Goal: Transaction & Acquisition: Purchase product/service

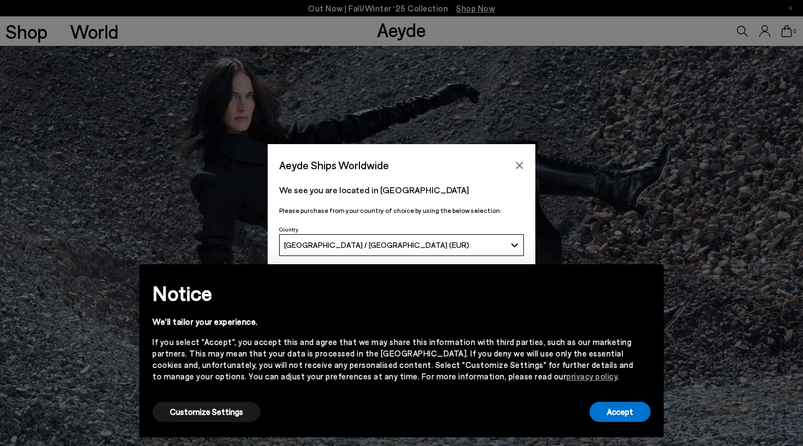
scroll to position [5, 0]
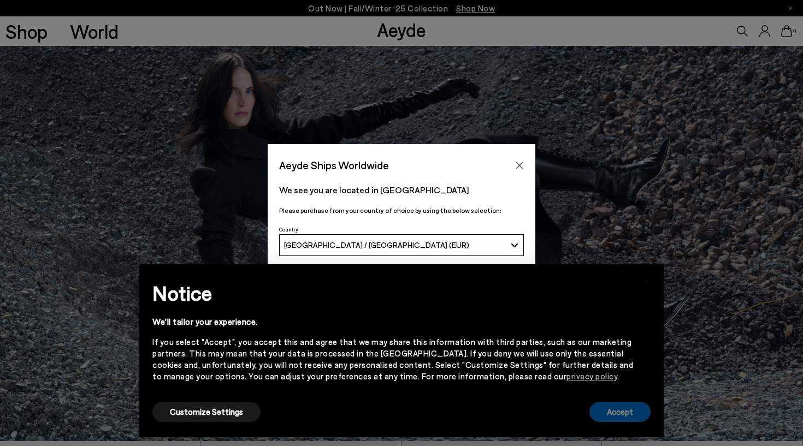
click at [627, 414] on button "Accept" at bounding box center [619, 412] width 61 height 20
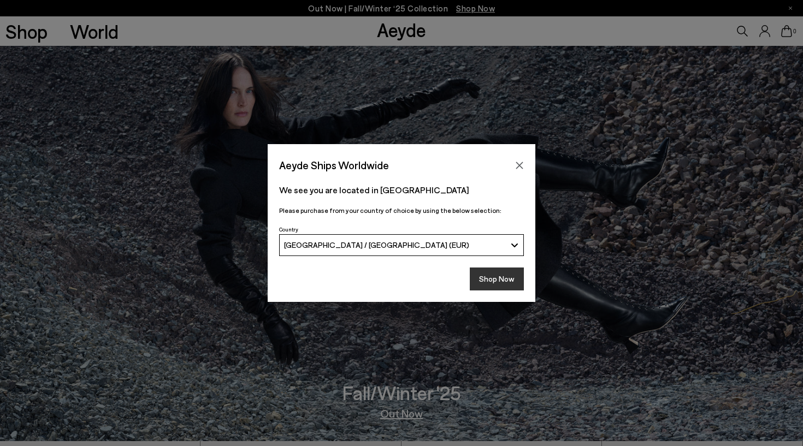
click at [502, 275] on button "Shop Now" at bounding box center [497, 279] width 54 height 23
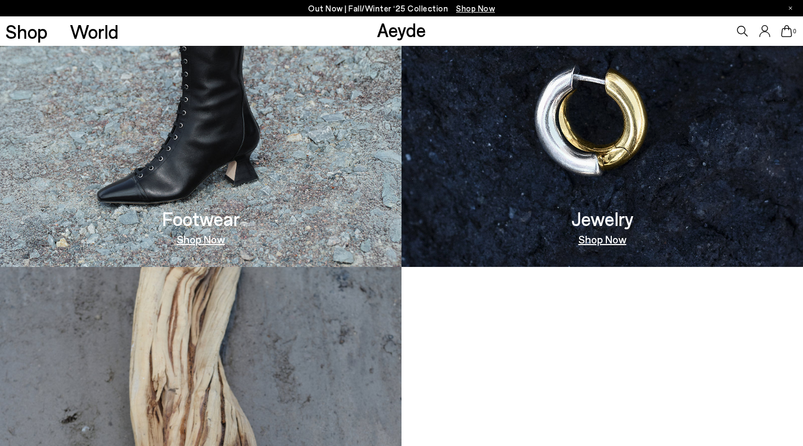
scroll to position [782, 0]
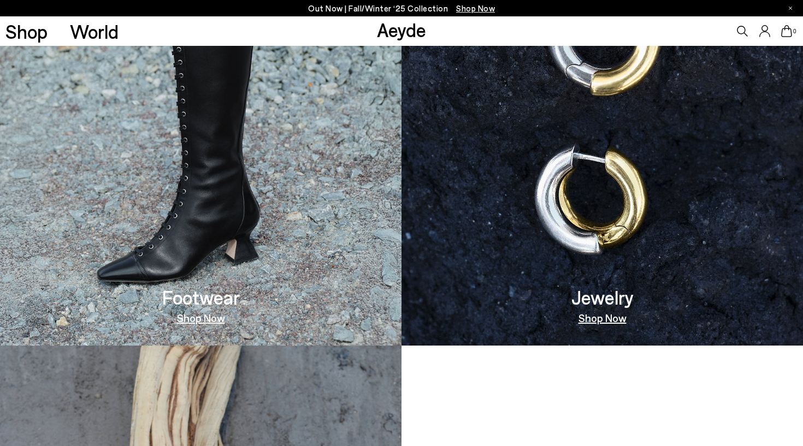
click at [199, 316] on link "Shop Now" at bounding box center [201, 317] width 48 height 11
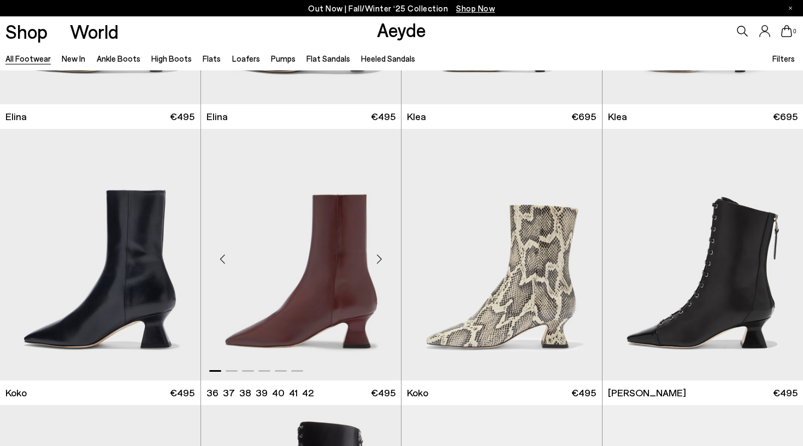
scroll to position [1420, 0]
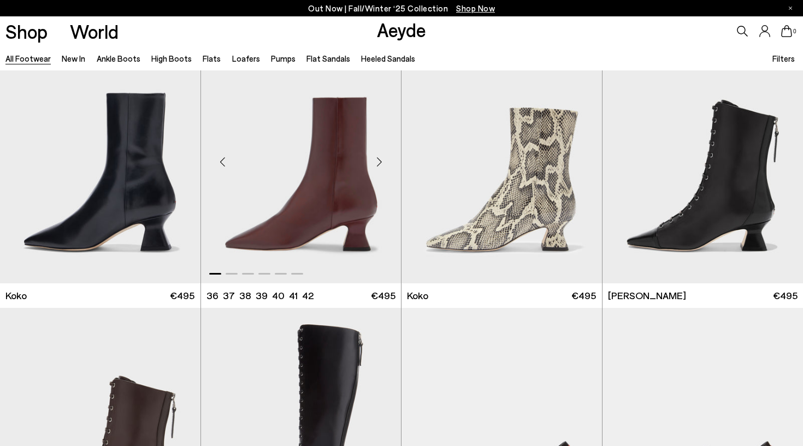
click at [379, 170] on div "Next slide" at bounding box center [379, 162] width 33 height 33
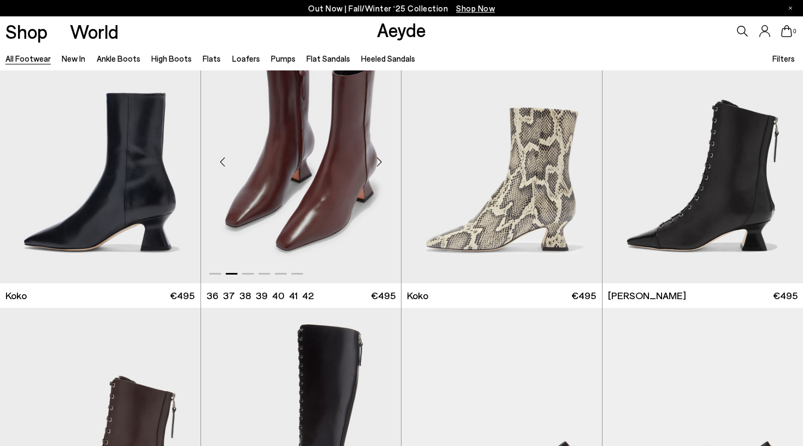
click at [382, 158] on div "Next slide" at bounding box center [379, 162] width 33 height 33
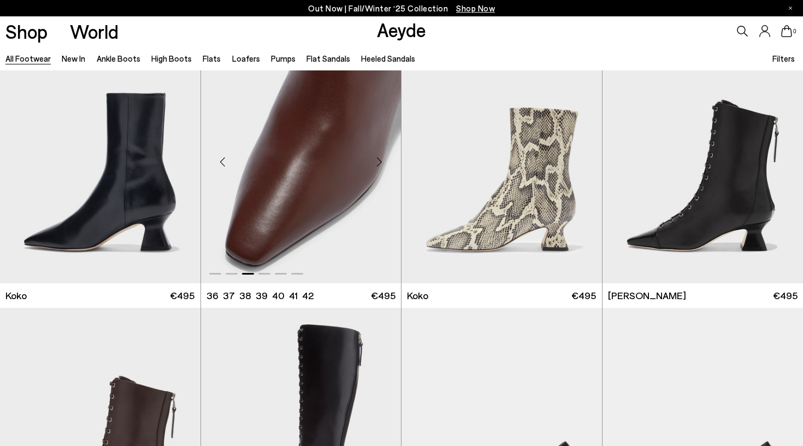
click at [382, 158] on div "Next slide" at bounding box center [379, 162] width 33 height 33
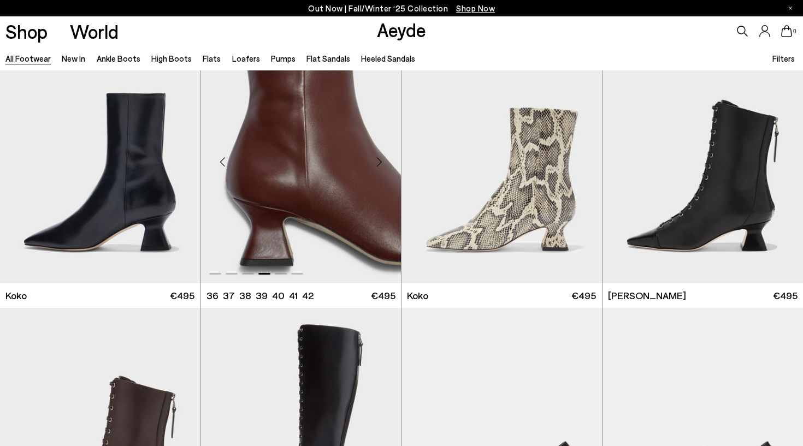
click at [382, 158] on div "Next slide" at bounding box center [379, 162] width 33 height 33
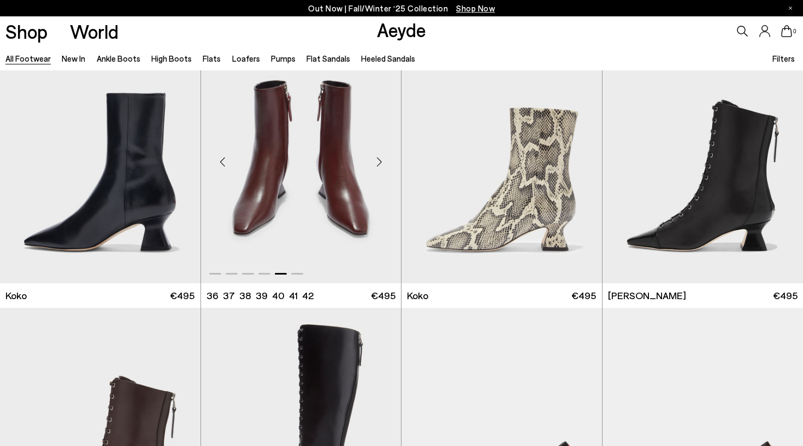
click at [382, 158] on div "Next slide" at bounding box center [379, 162] width 33 height 33
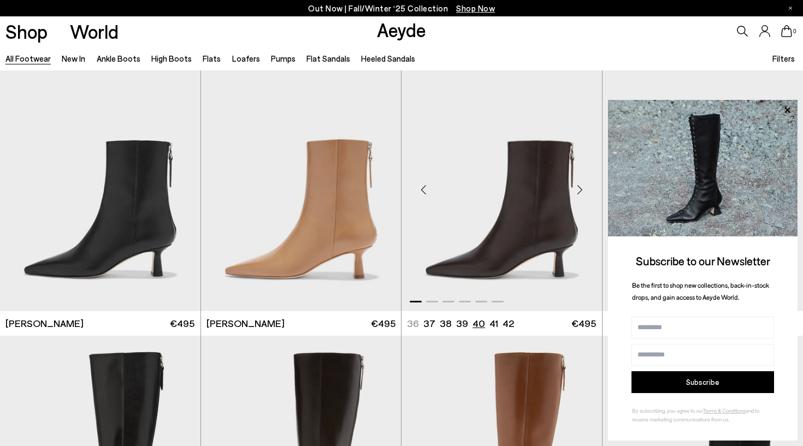
scroll to position [1947, 0]
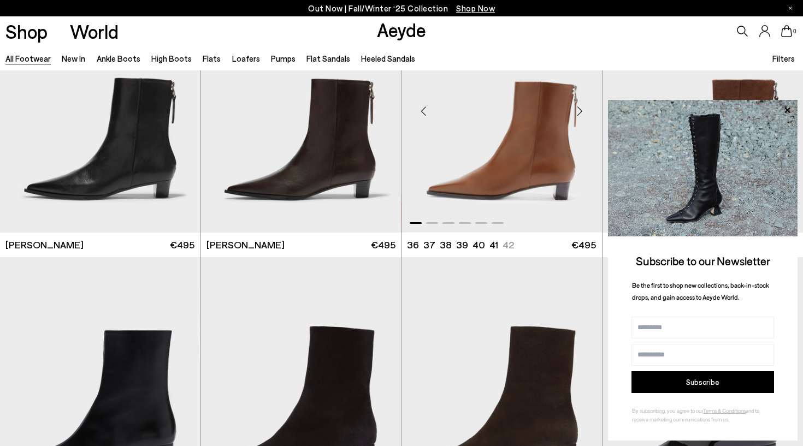
scroll to position [4521, 0]
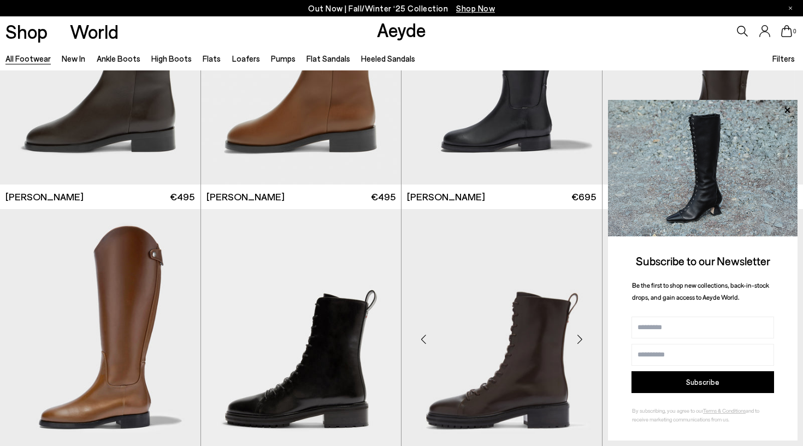
scroll to position [6405, 0]
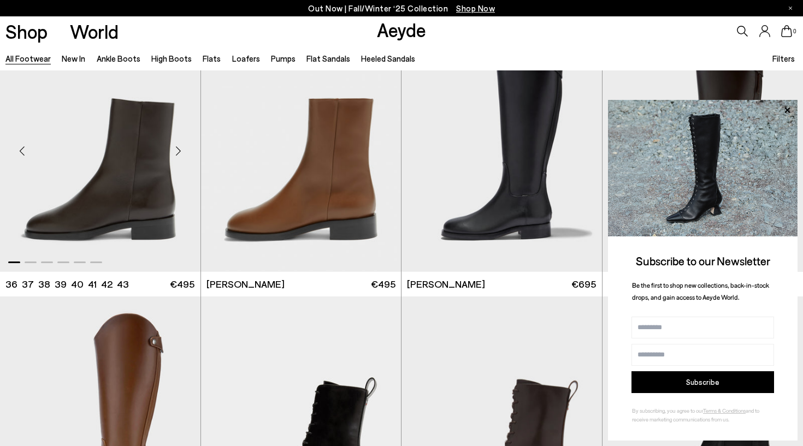
click at [180, 148] on div "Next slide" at bounding box center [178, 150] width 33 height 33
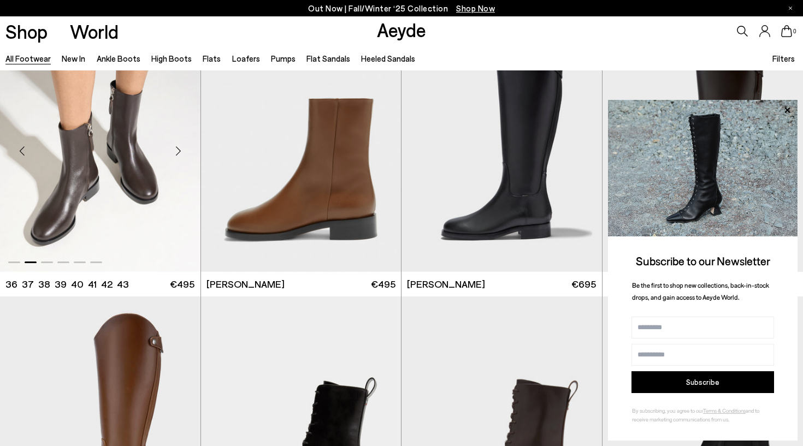
click at [176, 150] on div "Next slide" at bounding box center [178, 150] width 33 height 33
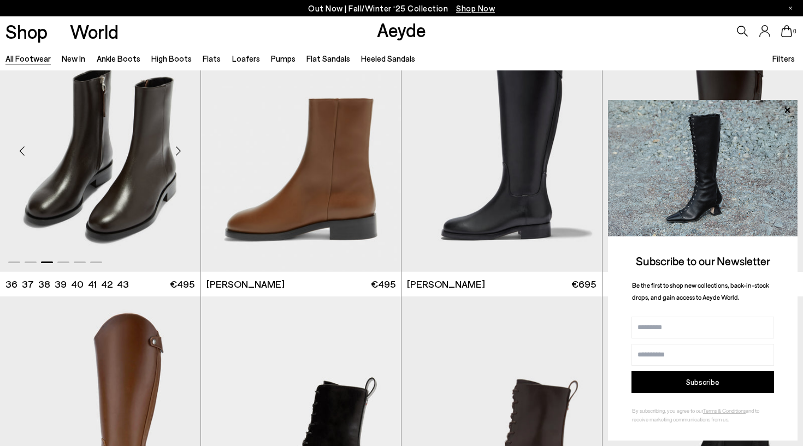
click at [176, 150] on div "Next slide" at bounding box center [178, 150] width 33 height 33
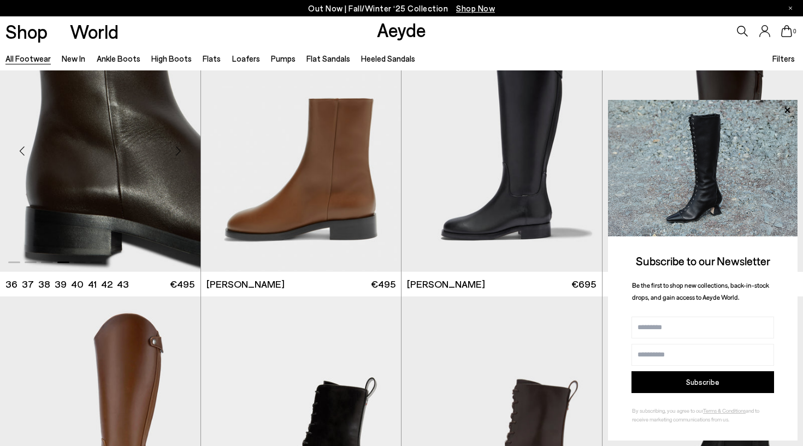
click at [176, 150] on div "Next slide" at bounding box center [178, 150] width 33 height 33
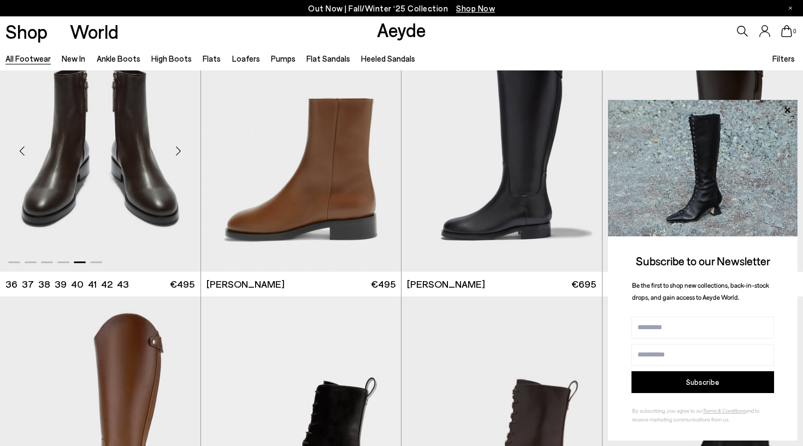
click at [176, 150] on div "Next slide" at bounding box center [178, 150] width 33 height 33
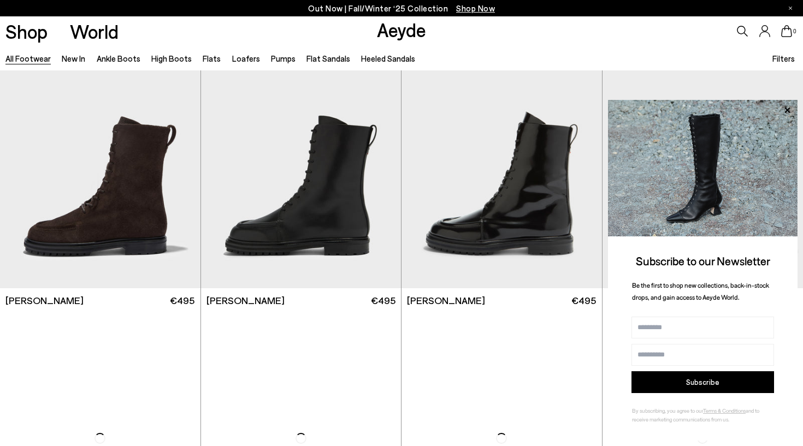
scroll to position [7501, 0]
